Goal: Information Seeking & Learning: Learn about a topic

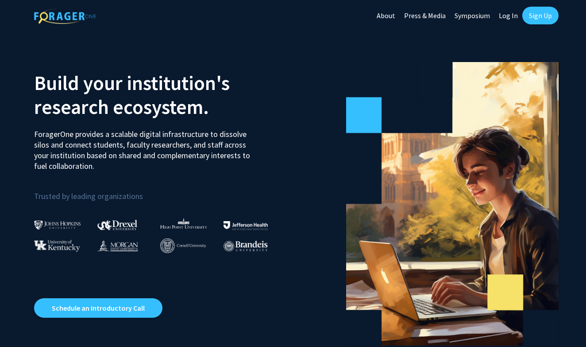
click at [514, 15] on link "Log In" at bounding box center [508, 15] width 28 height 31
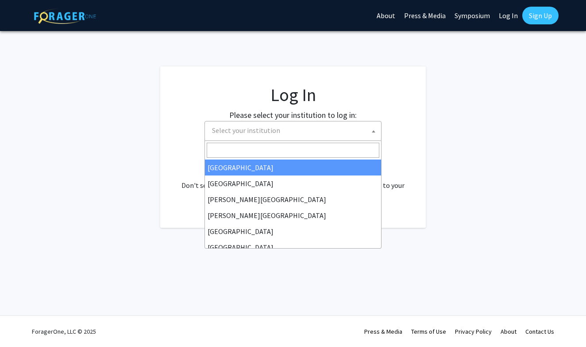
click at [311, 127] on span "Select your institution" at bounding box center [295, 130] width 173 height 18
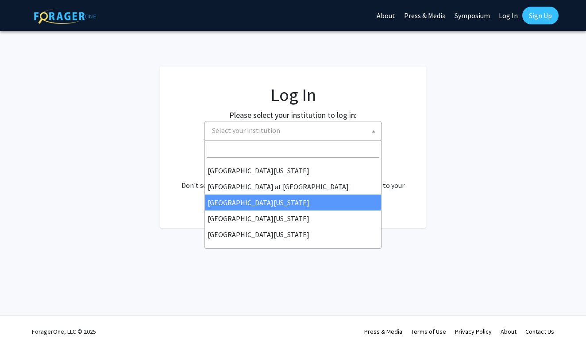
scroll to position [310, 0]
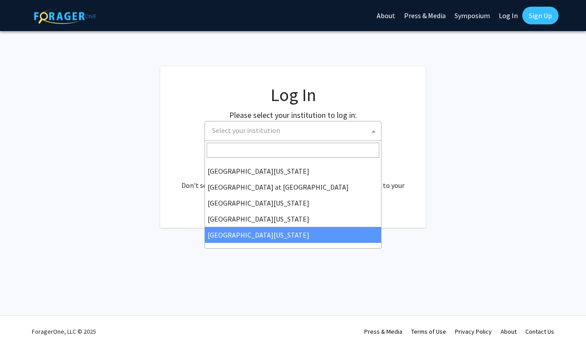
select select "33"
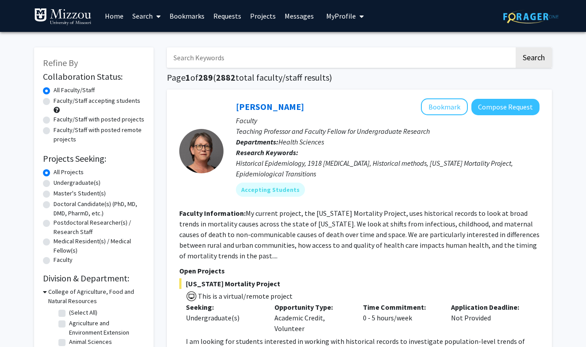
click at [334, 20] on span "My Profile" at bounding box center [341, 16] width 30 height 9
click at [182, 16] on link "Bookmarks" at bounding box center [187, 15] width 44 height 31
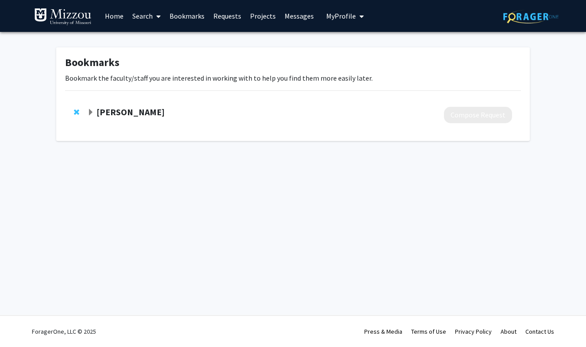
click at [144, 20] on link "Search" at bounding box center [146, 15] width 37 height 31
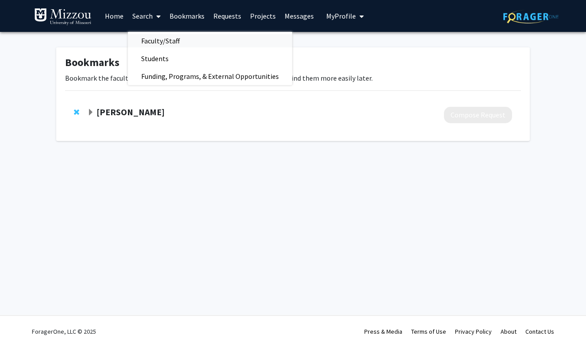
click at [151, 37] on span "Faculty/Staff" at bounding box center [160, 41] width 65 height 18
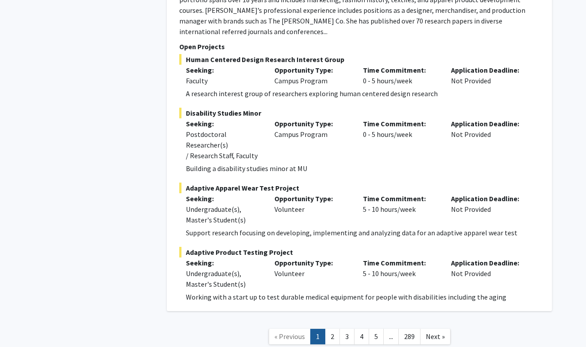
scroll to position [4001, 0]
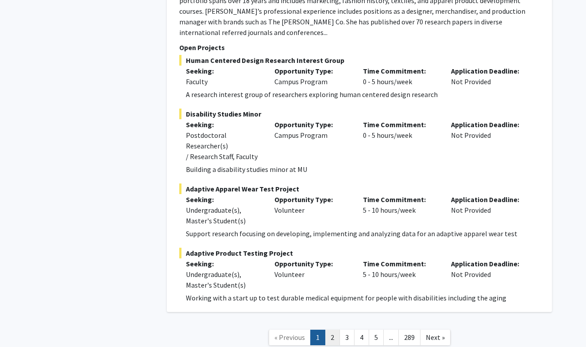
click at [336, 329] on link "2" at bounding box center [332, 336] width 15 height 15
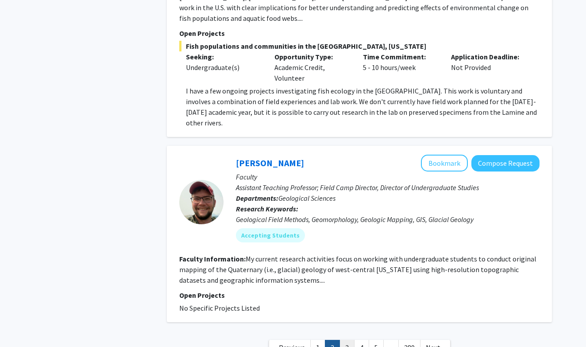
scroll to position [2723, 0]
click at [352, 340] on link "3" at bounding box center [347, 347] width 15 height 15
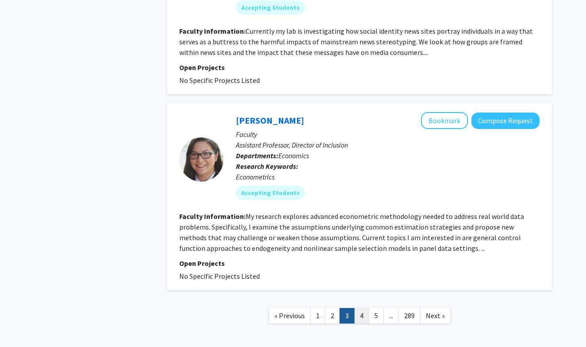
scroll to position [1885, 0]
click at [361, 308] on link "4" at bounding box center [361, 315] width 15 height 15
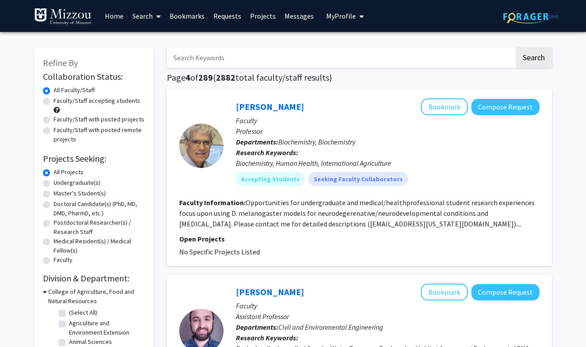
scroll to position [13, 0]
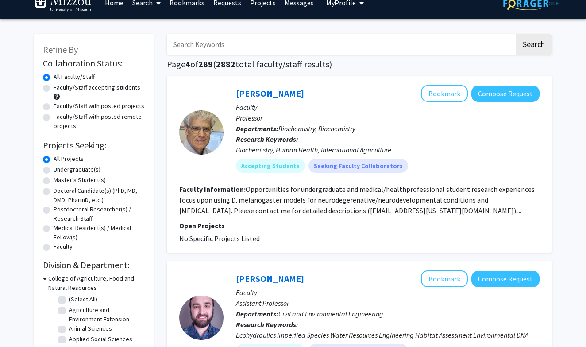
click at [70, 175] on div "Undergraduate(s)" at bounding box center [94, 170] width 102 height 11
click at [76, 171] on label "Undergraduate(s)" at bounding box center [77, 169] width 47 height 9
click at [59, 170] on input "Undergraduate(s)" at bounding box center [57, 168] width 6 height 6
radio input "true"
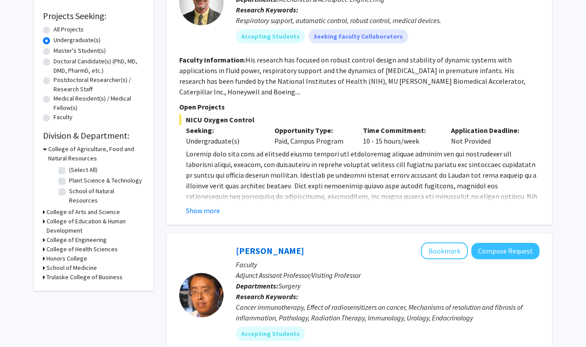
scroll to position [143, 0]
click at [90, 207] on h3 "College of Arts and Science" at bounding box center [82, 211] width 73 height 9
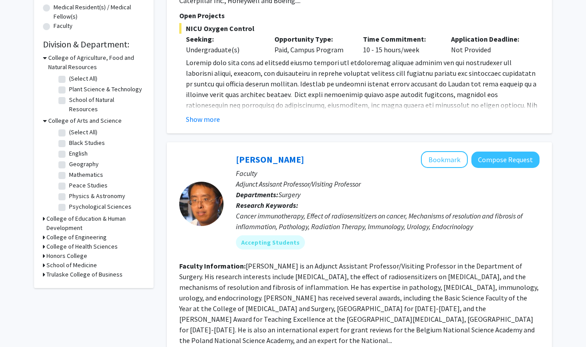
scroll to position [234, 0]
click at [76, 251] on h3 "Honors College" at bounding box center [66, 255] width 41 height 9
click at [75, 275] on h3 "School of Medicine" at bounding box center [71, 279] width 50 height 9
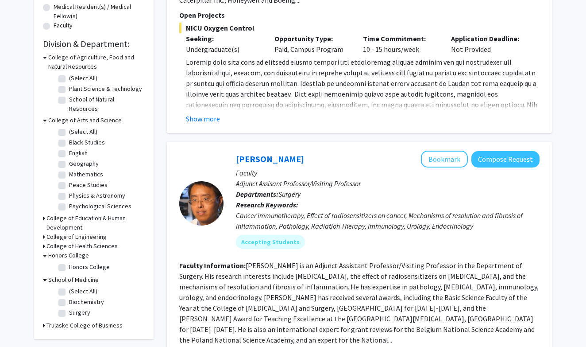
scroll to position [251, 0]
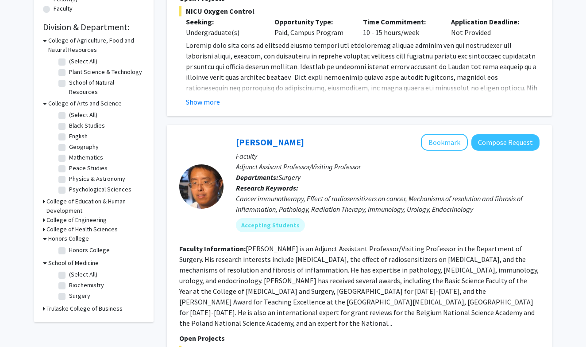
click at [69, 270] on label "(Select All)" at bounding box center [83, 274] width 28 height 9
click at [69, 270] on input "(Select All)" at bounding box center [72, 273] width 6 height 6
checkbox input "true"
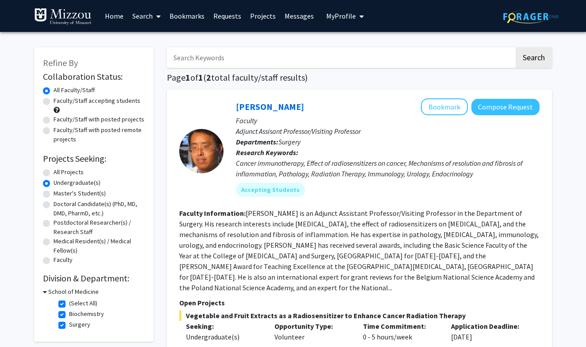
click at [69, 314] on label "Biochemistry" at bounding box center [86, 313] width 35 height 9
click at [69, 314] on input "Biochemistry" at bounding box center [72, 312] width 6 height 6
checkbox input "false"
checkbox input "true"
click at [63, 328] on div "Refine By Collaboration Status: Collaboration Status All Faculty/Staff Collabor…" at bounding box center [93, 310] width 133 height 543
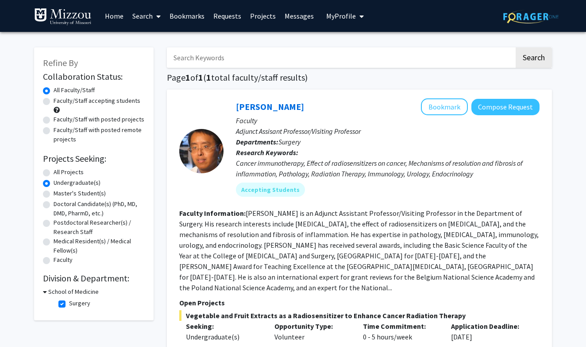
click at [67, 303] on fg-checkbox "Surgery Surgery" at bounding box center [100, 303] width 84 height 11
click at [66, 303] on fg-checkbox "Surgery Surgery" at bounding box center [100, 303] width 84 height 11
click at [69, 303] on label "Surgery" at bounding box center [79, 302] width 21 height 9
click at [69, 303] on input "Surgery" at bounding box center [72, 301] width 6 height 6
checkbox input "false"
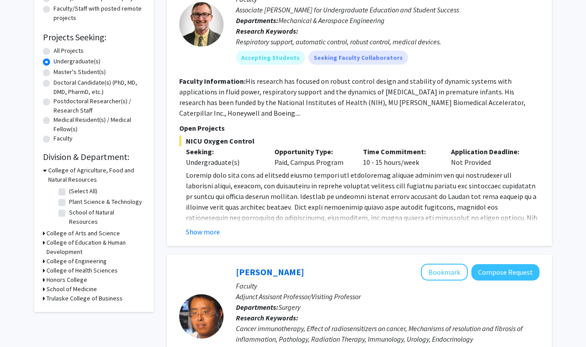
scroll to position [124, 0]
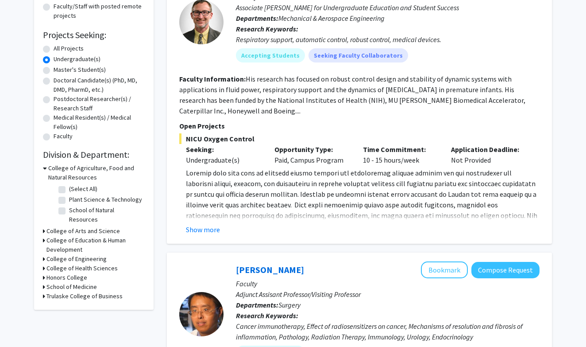
click at [79, 274] on h3 "Honors College" at bounding box center [66, 277] width 41 height 9
click at [76, 285] on label "Honors College" at bounding box center [89, 288] width 41 height 9
click at [75, 285] on input "Honors College" at bounding box center [72, 287] width 6 height 6
checkbox input "true"
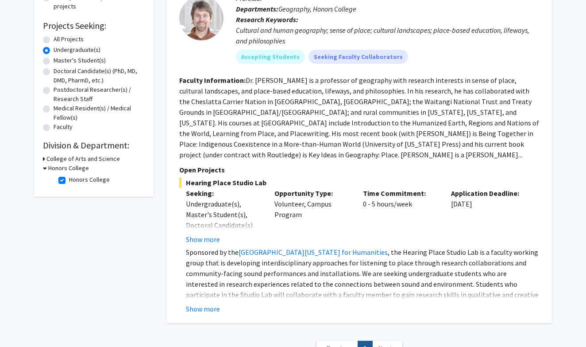
scroll to position [133, 0]
click at [69, 180] on label "Honors College" at bounding box center [89, 178] width 41 height 9
click at [69, 180] on input "Honors College" at bounding box center [72, 177] width 6 height 6
checkbox input "false"
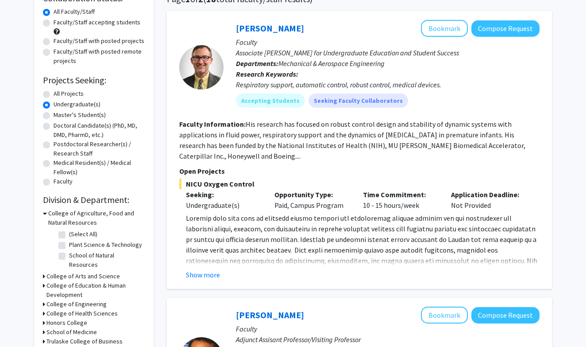
scroll to position [128, 0]
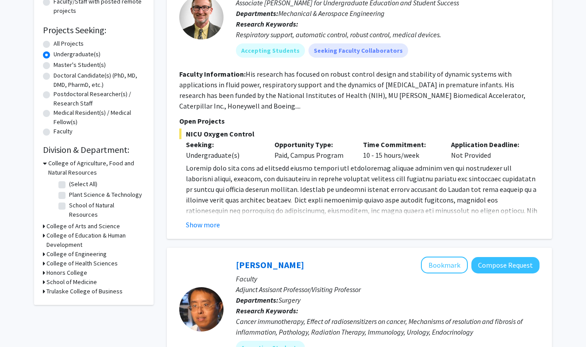
click at [85, 221] on h3 "College of Arts and Science" at bounding box center [82, 225] width 73 height 9
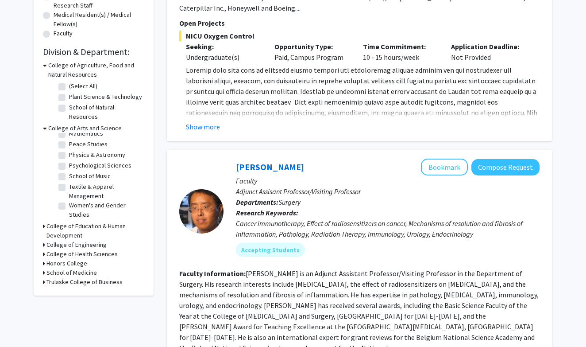
scroll to position [227, 0]
click at [88, 278] on h3 "Trulaske College of Business" at bounding box center [84, 281] width 76 height 9
click at [80, 289] on label "Management" at bounding box center [86, 292] width 35 height 9
click at [75, 289] on input "Management" at bounding box center [72, 291] width 6 height 6
checkbox input "true"
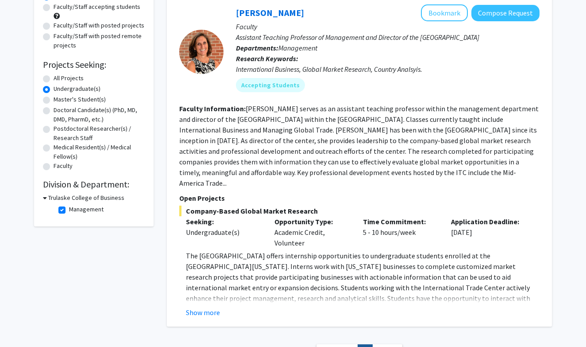
scroll to position [93, 0]
